Goal: Information Seeking & Learning: Learn about a topic

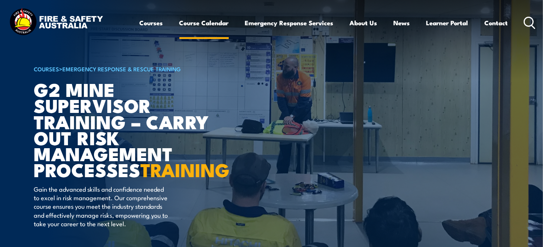
click at [209, 25] on link "Course Calendar" at bounding box center [203, 23] width 49 height 20
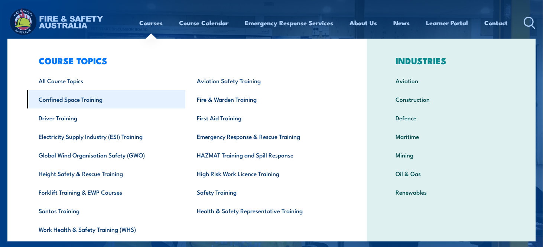
scroll to position [6, 0]
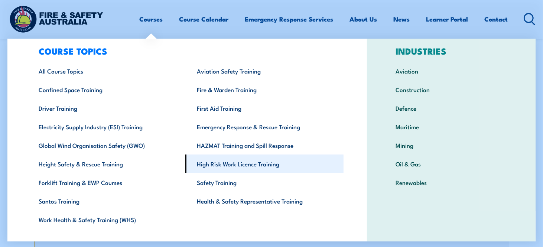
scroll to position [31, 0]
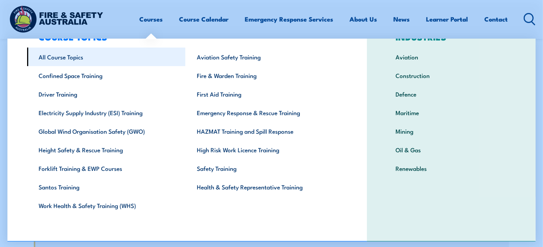
click at [61, 59] on link "All Course Topics" at bounding box center [106, 57] width 158 height 19
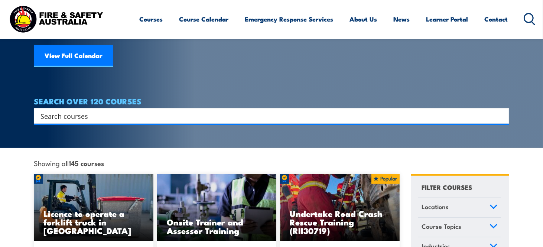
scroll to position [111, 0]
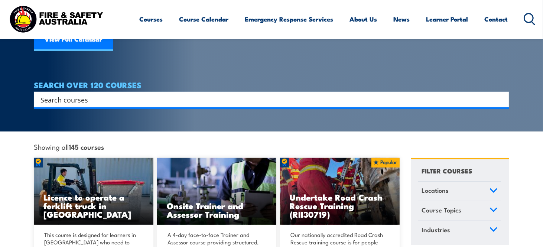
click at [207, 94] on input "Search input" at bounding box center [267, 99] width 453 height 11
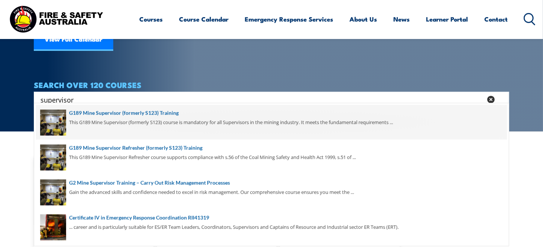
type input "supervisor"
click at [163, 111] on span at bounding box center [271, 122] width 471 height 35
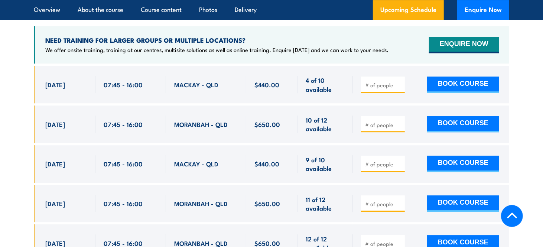
scroll to position [1298, 0]
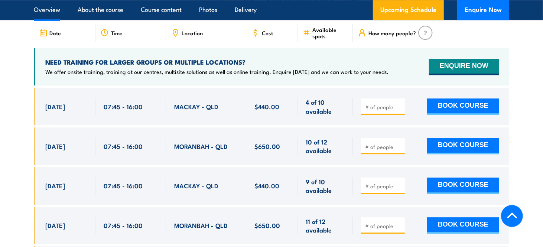
click at [58, 10] on link "Overview" at bounding box center [47, 10] width 26 height 20
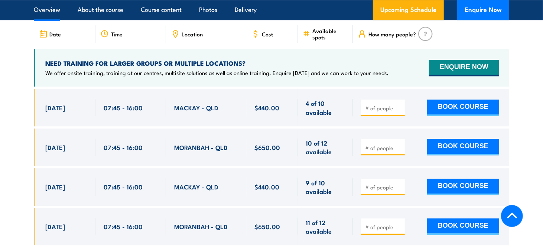
scroll to position [1094, 0]
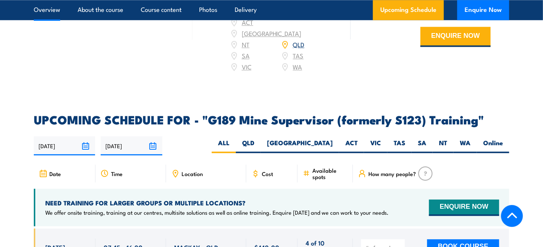
click at [58, 10] on link "Overview" at bounding box center [47, 10] width 26 height 20
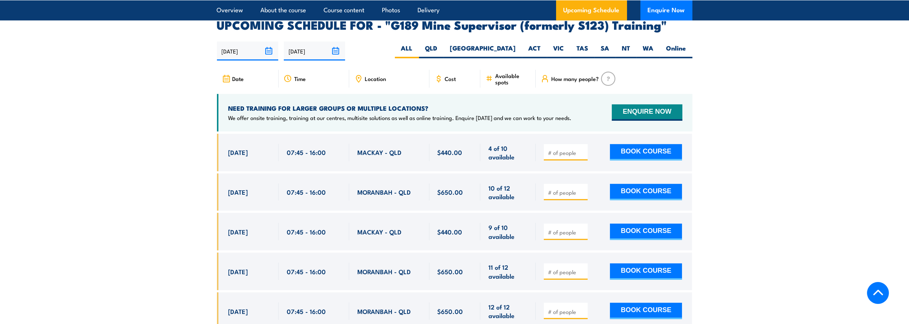
scroll to position [1331, 0]
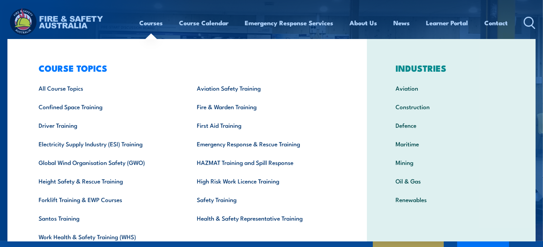
click at [154, 21] on link "Courses" at bounding box center [151, 23] width 23 height 20
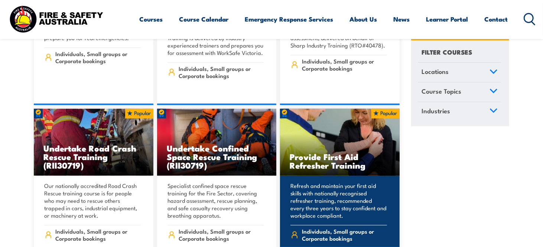
scroll to position [126, 0]
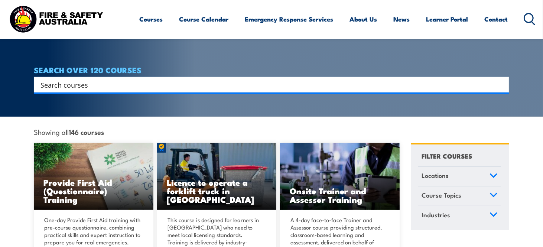
click at [412, 79] on input "Search input" at bounding box center [267, 84] width 453 height 11
type input "supervisor"
click at [294, 79] on input "supervisor" at bounding box center [267, 84] width 453 height 11
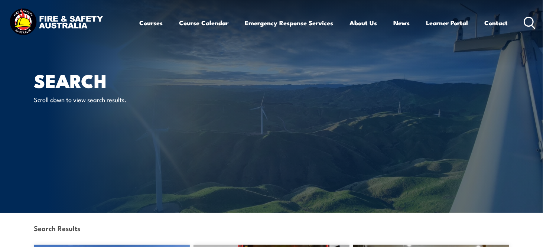
click at [91, 81] on h1 "Search" at bounding box center [126, 80] width 184 height 16
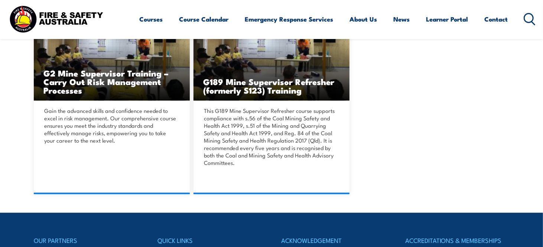
scroll to position [409, 0]
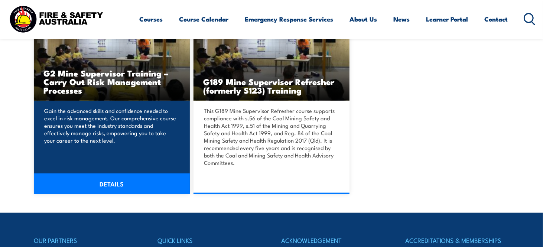
click at [116, 87] on h3 "G2 Mine Supervisor Training – Carry Out Risk Management Processes" at bounding box center [111, 82] width 137 height 26
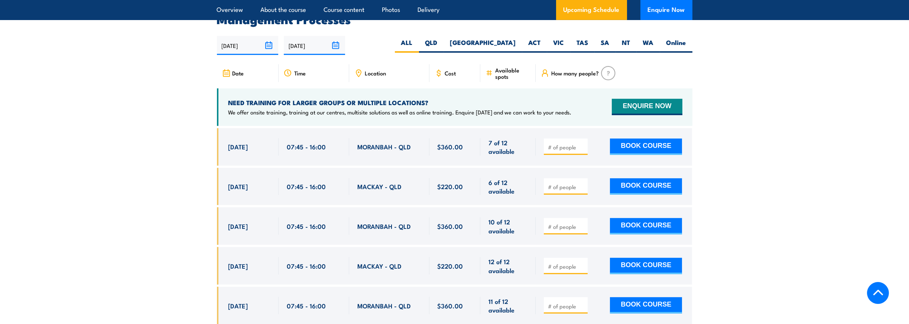
scroll to position [1412, 0]
